Goal: Task Accomplishment & Management: Use online tool/utility

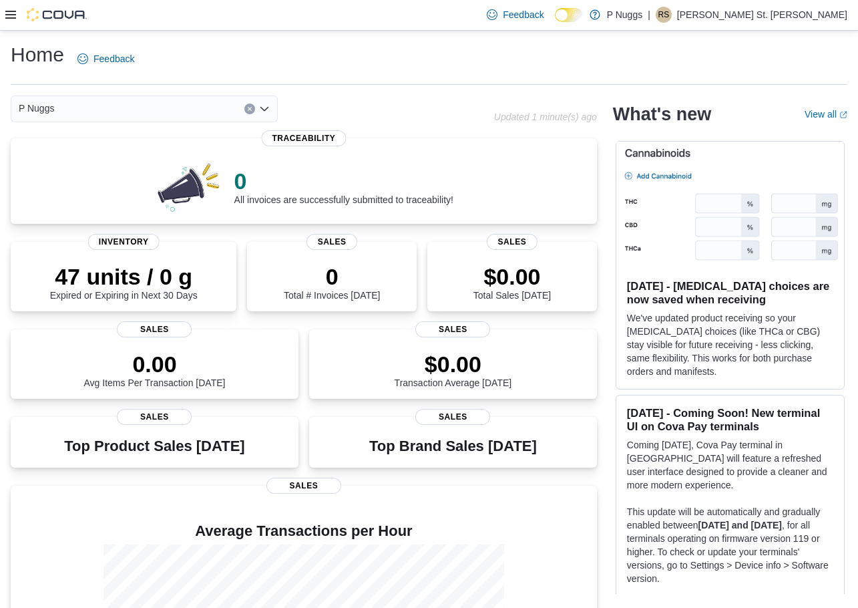
click at [13, 17] on icon at bounding box center [10, 14] width 11 height 11
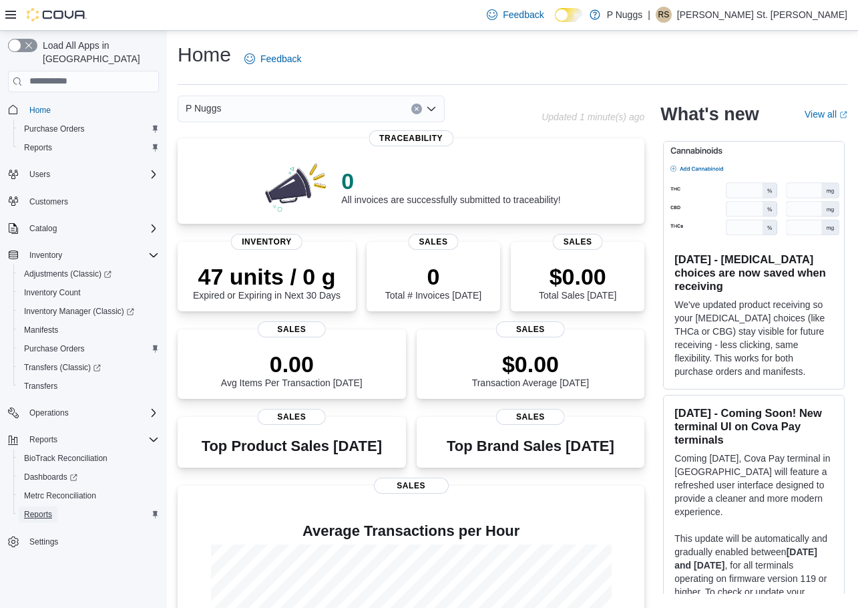
click at [38, 509] on span "Reports" at bounding box center [38, 514] width 28 height 11
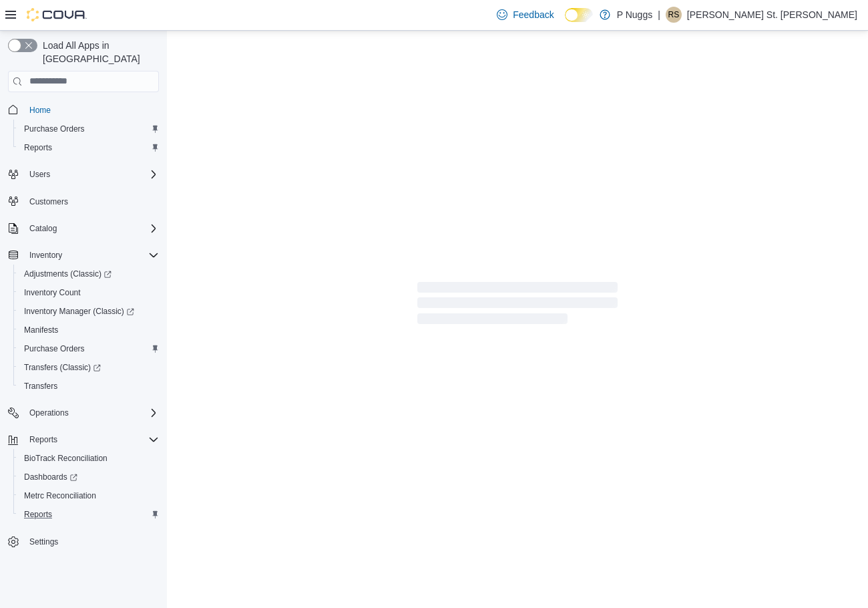
click at [155, 511] on icon "Complex example" at bounding box center [154, 514] width 5 height 7
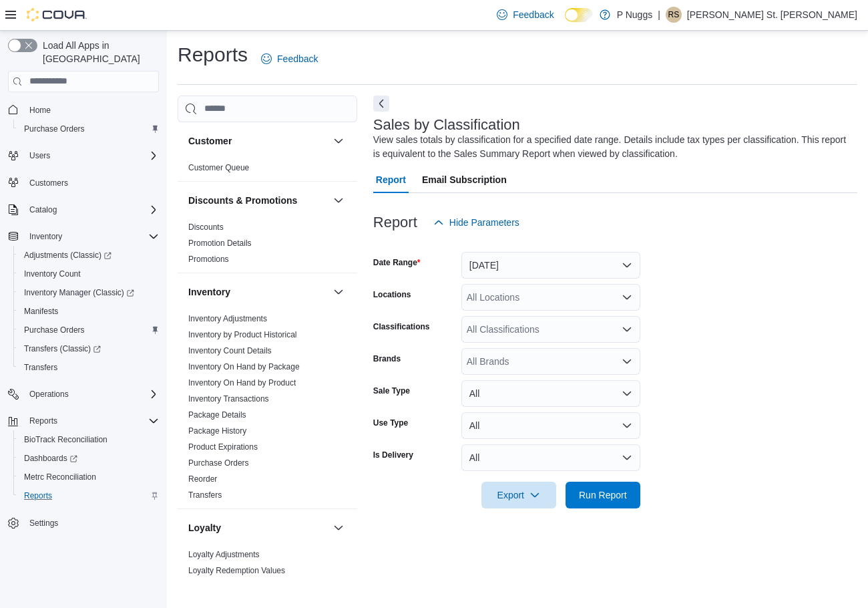
click at [152, 492] on icon "Complex example" at bounding box center [155, 496] width 8 height 8
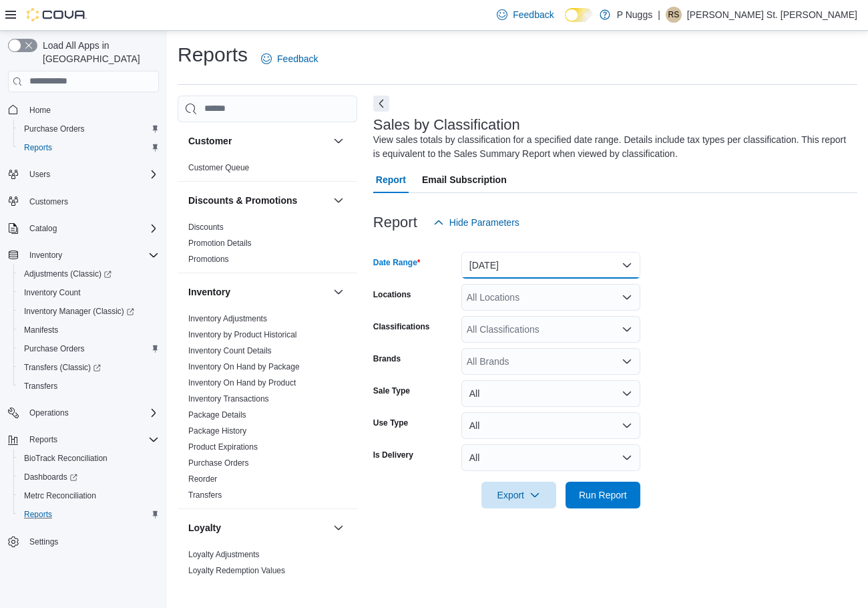
click at [536, 268] on button "[DATE]" at bounding box center [550, 265] width 179 height 27
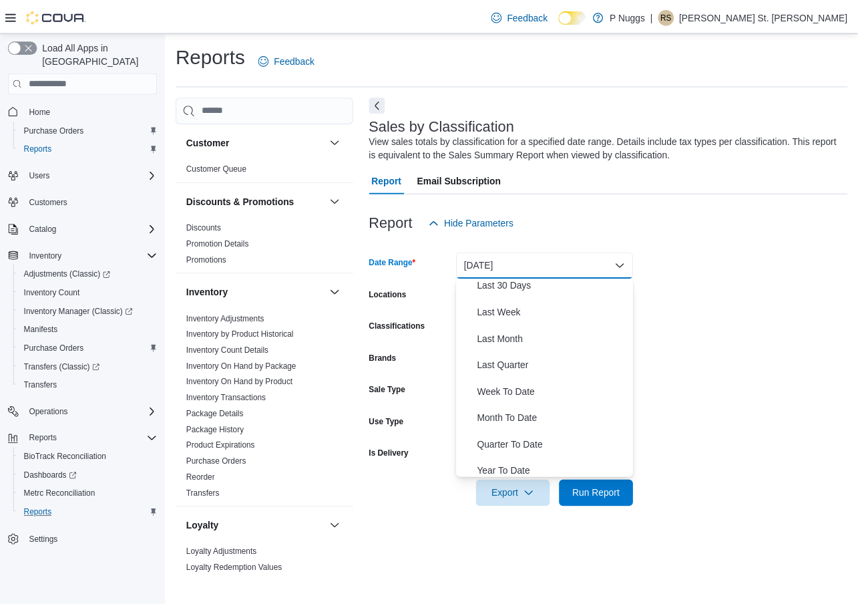
scroll to position [200, 0]
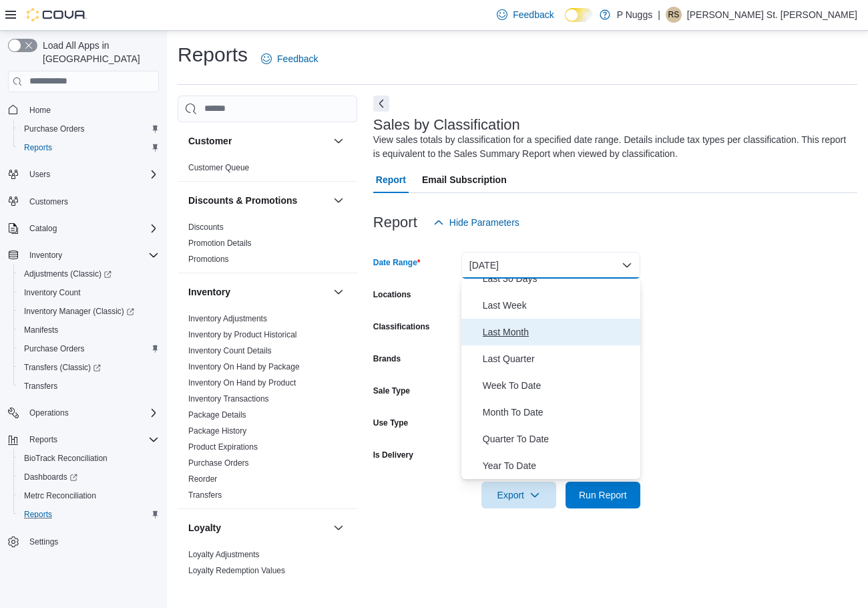
click at [497, 328] on span "Last Month" at bounding box center [559, 332] width 152 height 16
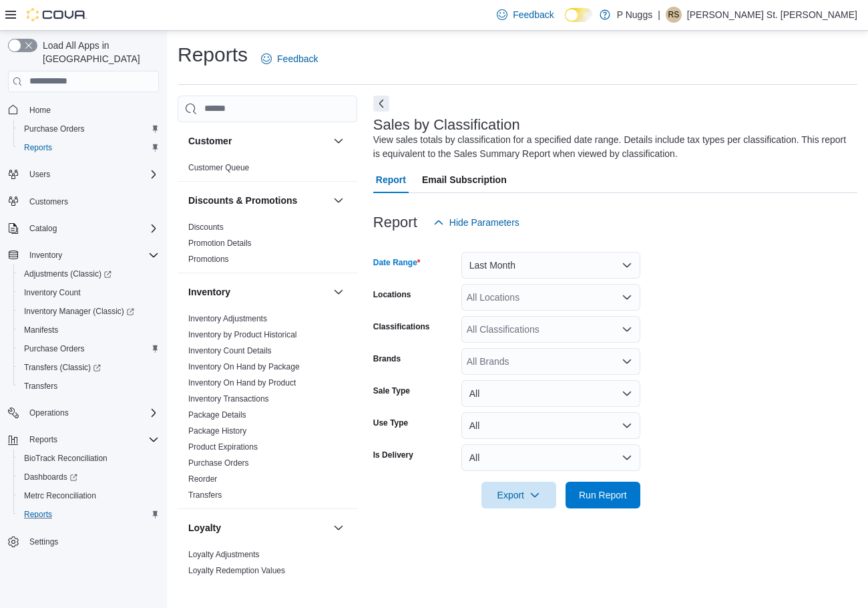
click at [512, 303] on div "All Locations" at bounding box center [550, 297] width 179 height 27
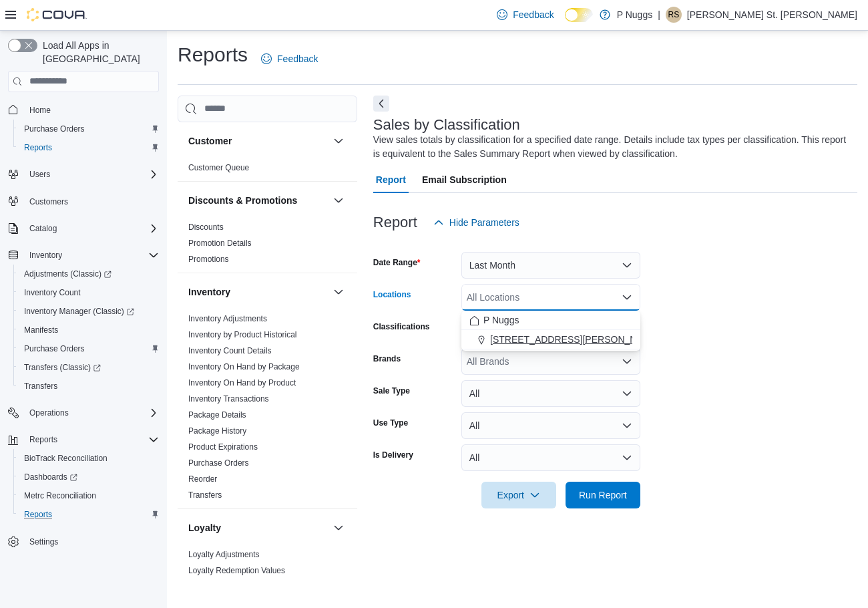
click at [517, 336] on span "[STREET_ADDRESS][PERSON_NAME][PERSON_NAME]" at bounding box center [613, 339] width 246 height 13
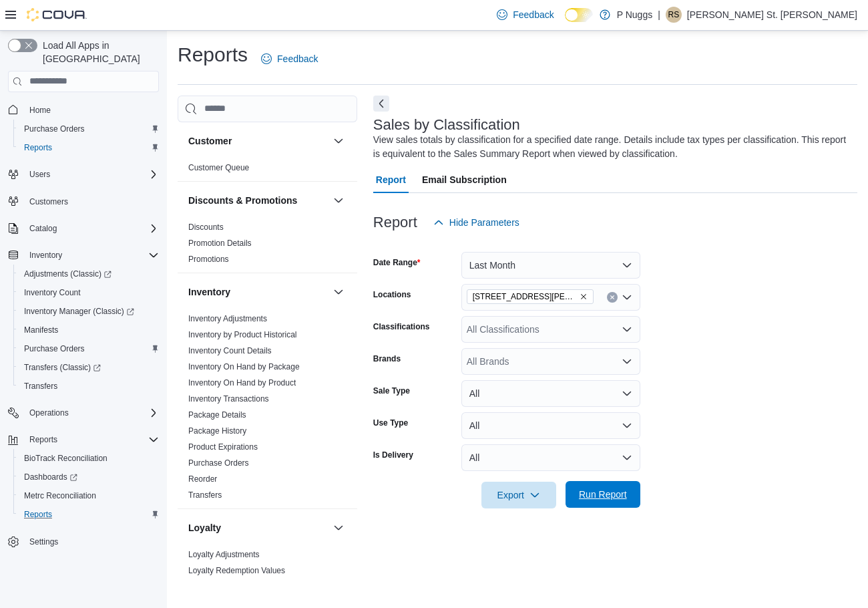
click at [604, 492] on span "Run Report" at bounding box center [603, 493] width 48 height 13
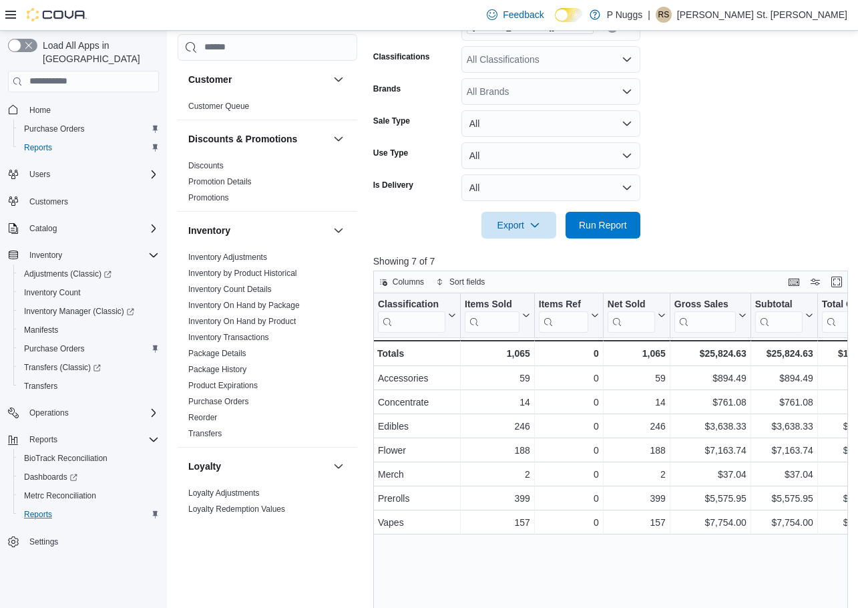
scroll to position [401, 0]
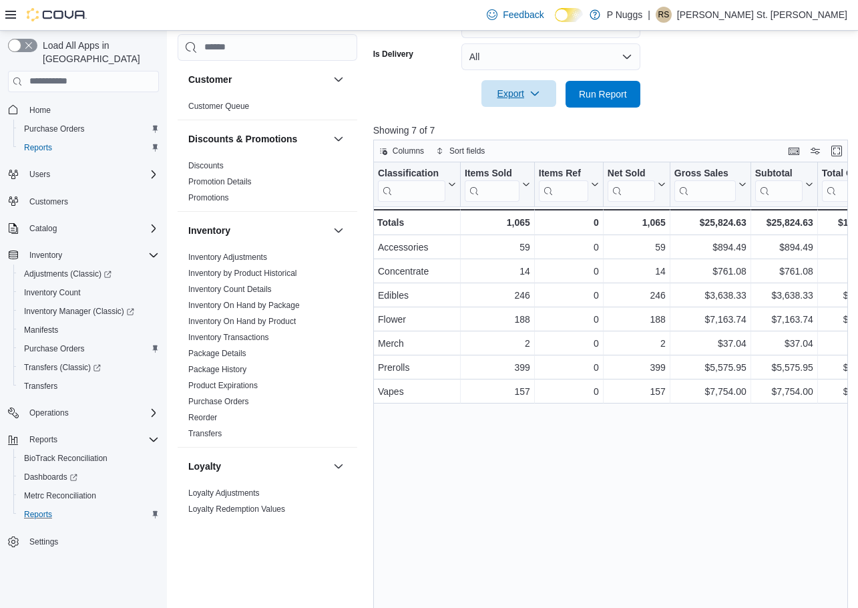
click at [526, 89] on span "Export" at bounding box center [518, 93] width 59 height 27
click at [530, 122] on span "Export to Excel" at bounding box center [521, 121] width 60 height 11
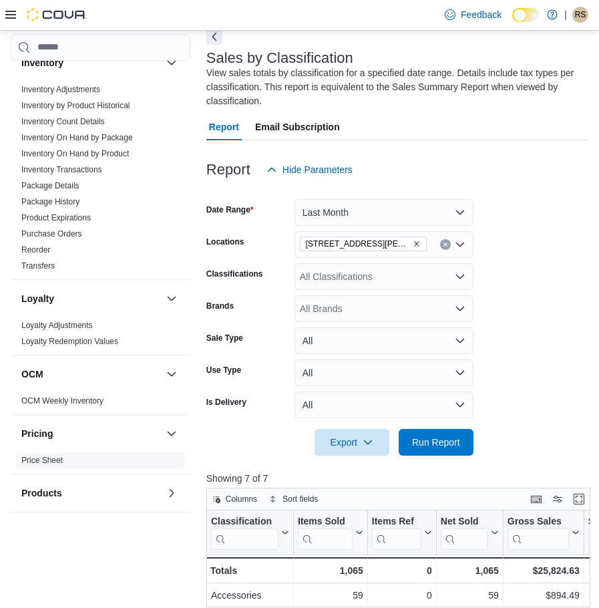
scroll to position [467, 0]
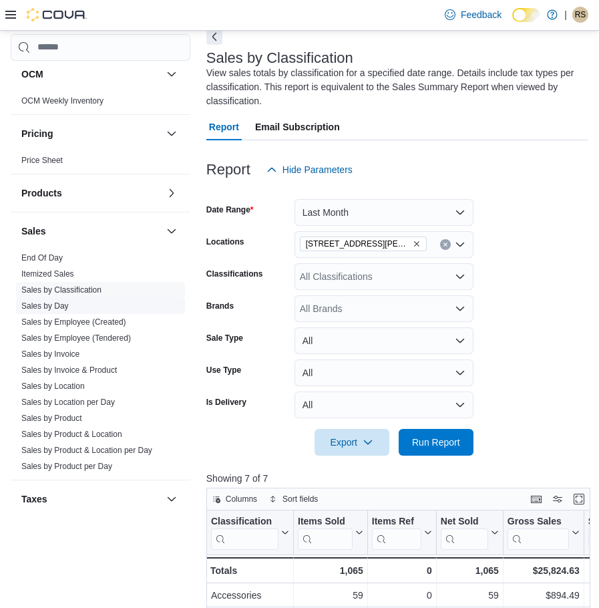
click at [56, 306] on link "Sales by Day" at bounding box center [44, 305] width 47 height 9
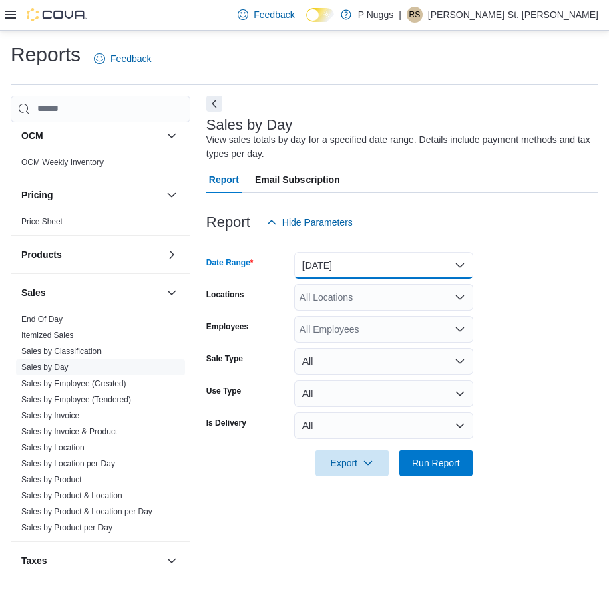
click at [314, 268] on button "[DATE]" at bounding box center [383, 265] width 179 height 27
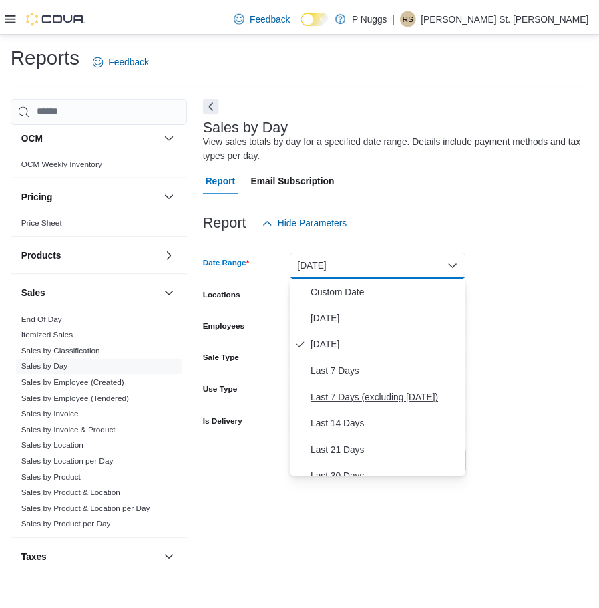
scroll to position [200, 0]
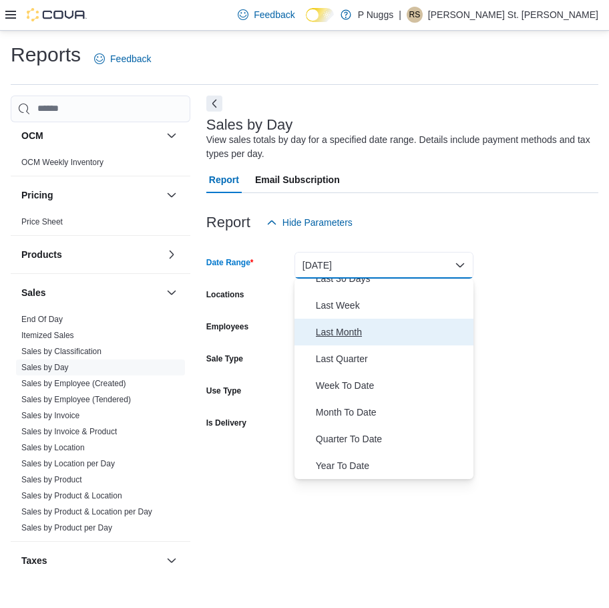
click at [347, 331] on span "Last Month" at bounding box center [392, 332] width 152 height 16
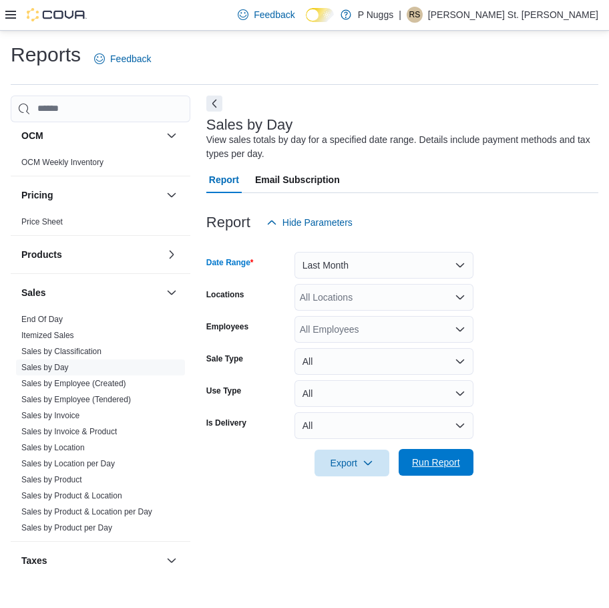
click at [449, 465] on span "Run Report" at bounding box center [436, 461] width 48 height 13
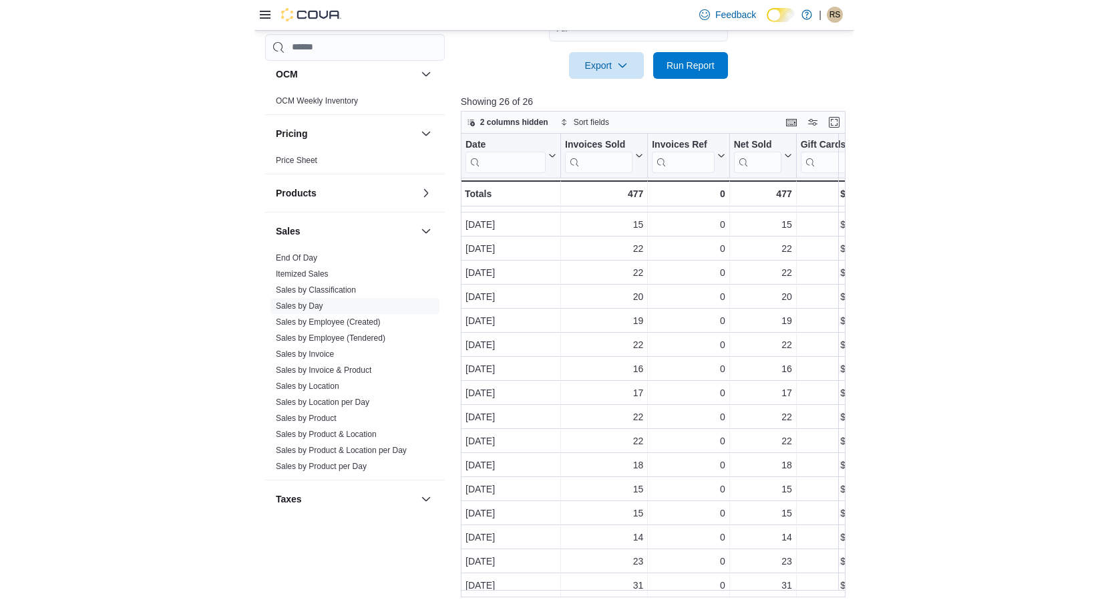
scroll to position [383, 0]
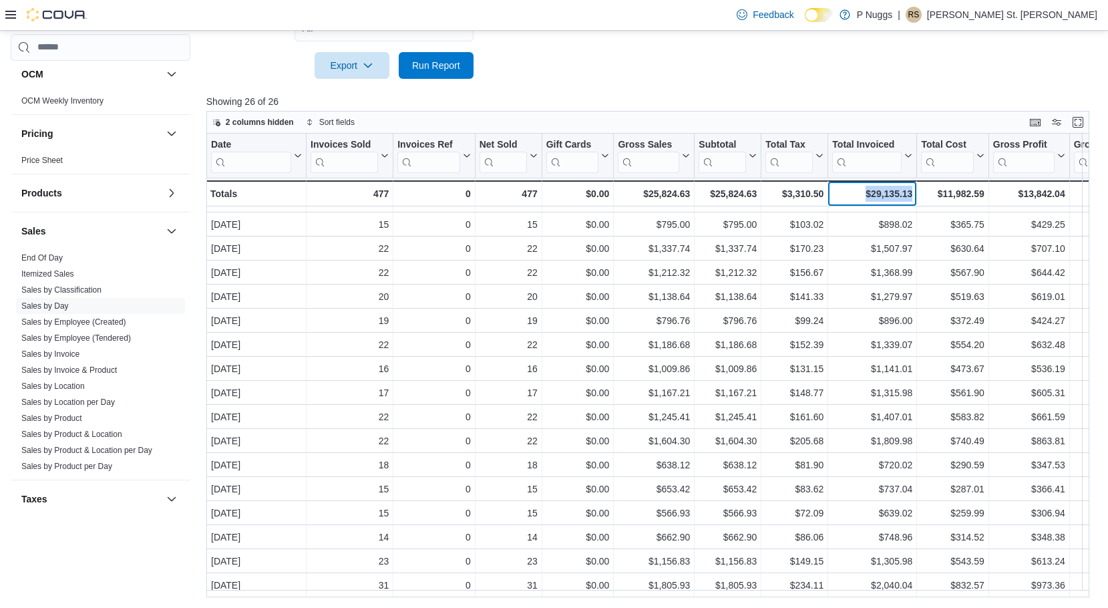
drag, startPoint x: 863, startPoint y: 196, endPoint x: 911, endPoint y: 196, distance: 47.4
click at [867, 194] on div "$29,135.13" at bounding box center [872, 194] width 80 height 16
copy div "$29,135.13"
click at [346, 69] on span "Export" at bounding box center [352, 64] width 59 height 27
click at [345, 92] on span "Export to Excel" at bounding box center [354, 92] width 60 height 11
